Goal: Task Accomplishment & Management: Use online tool/utility

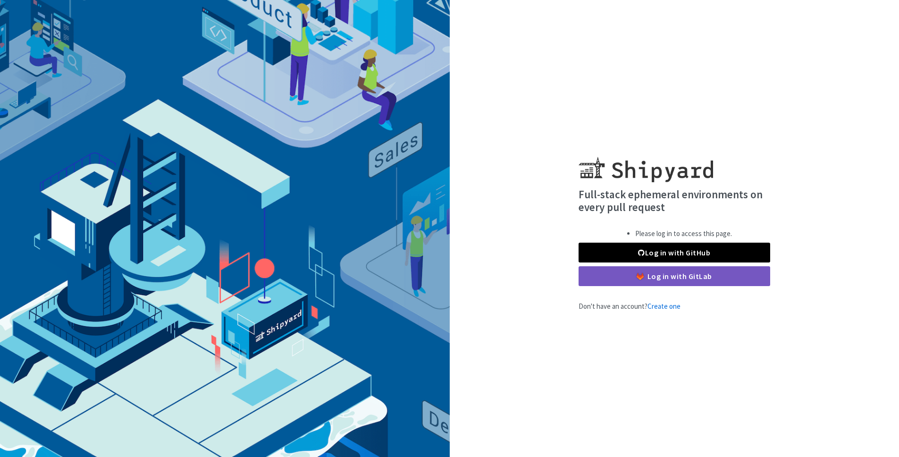
click at [644, 245] on link "Log in with GitHub" at bounding box center [675, 253] width 192 height 20
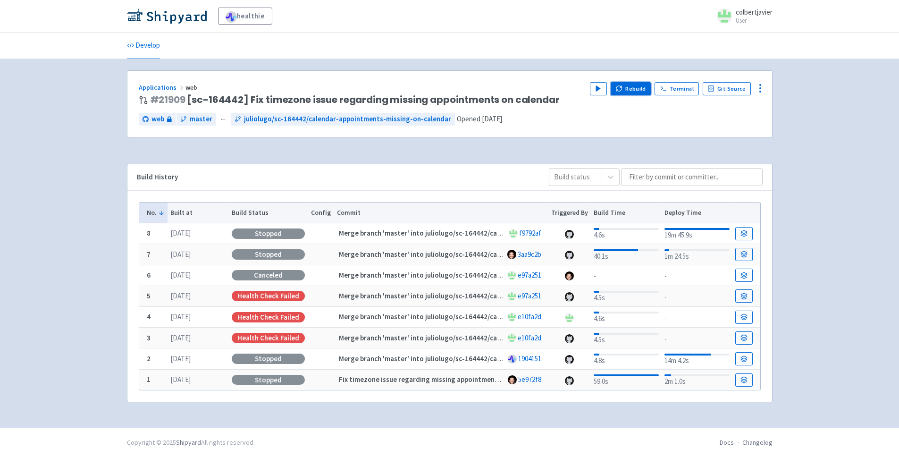
click at [626, 94] on button "Rebuild" at bounding box center [631, 88] width 41 height 13
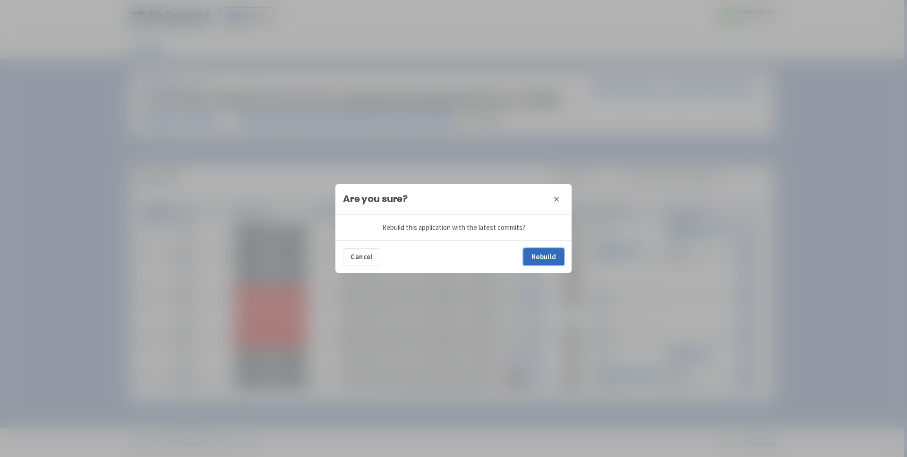
click at [531, 249] on button "Rebuild" at bounding box center [543, 256] width 41 height 17
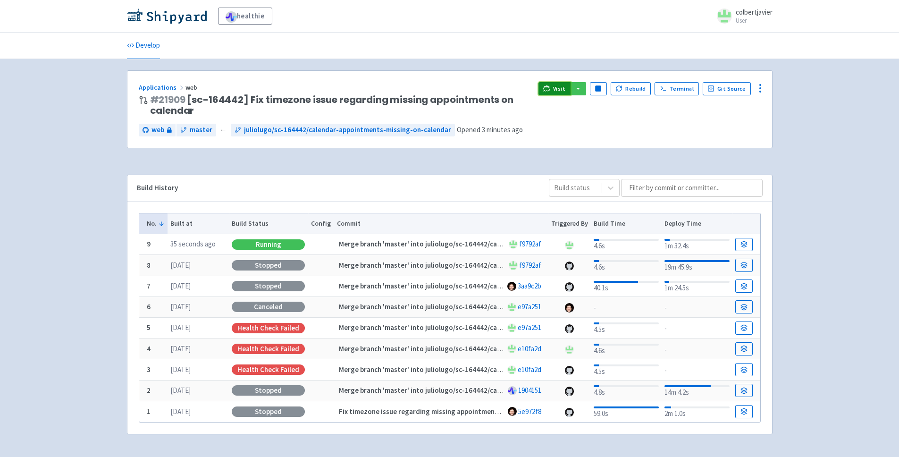
click at [551, 92] on link "Visit" at bounding box center [555, 88] width 32 height 13
